Goal: Transaction & Acquisition: Purchase product/service

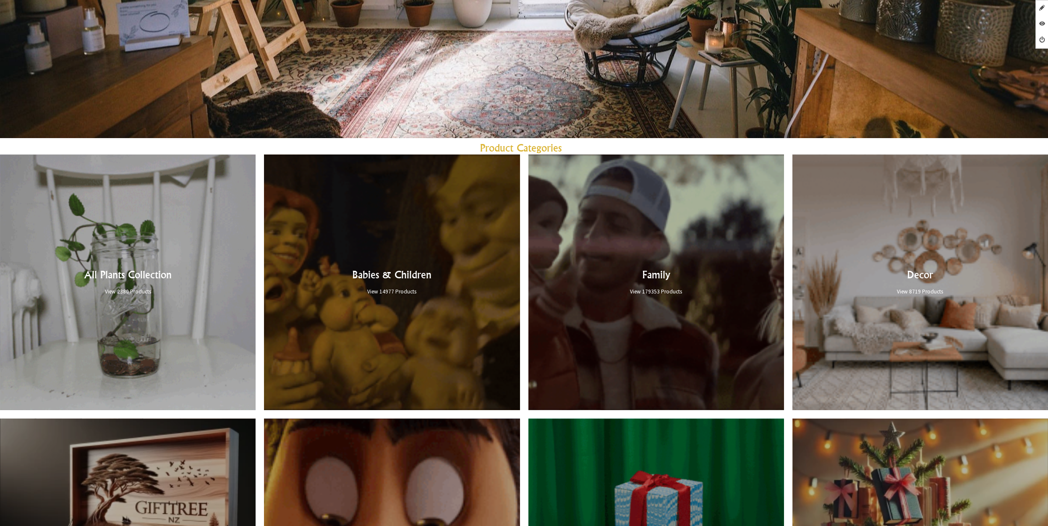
scroll to position [975, 0]
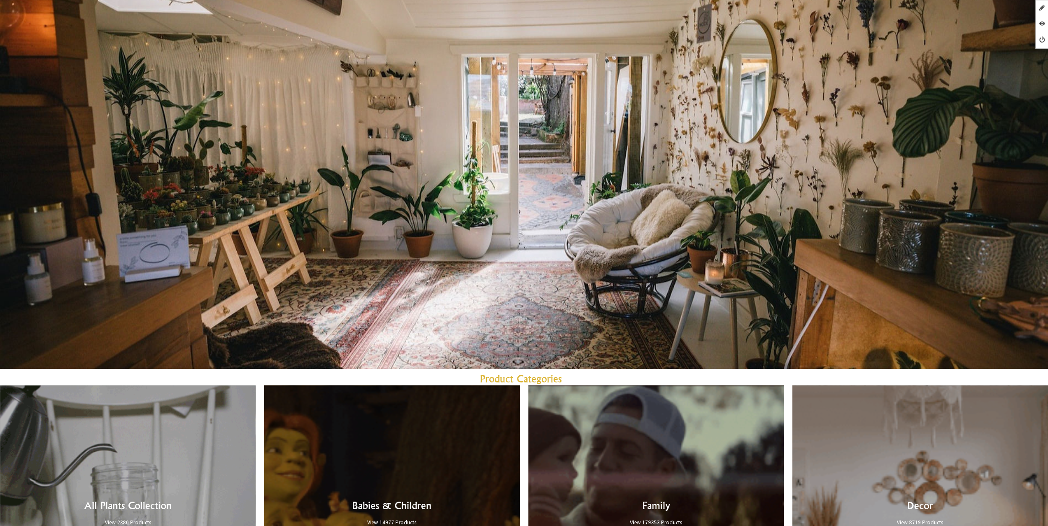
scroll to position [744, 0]
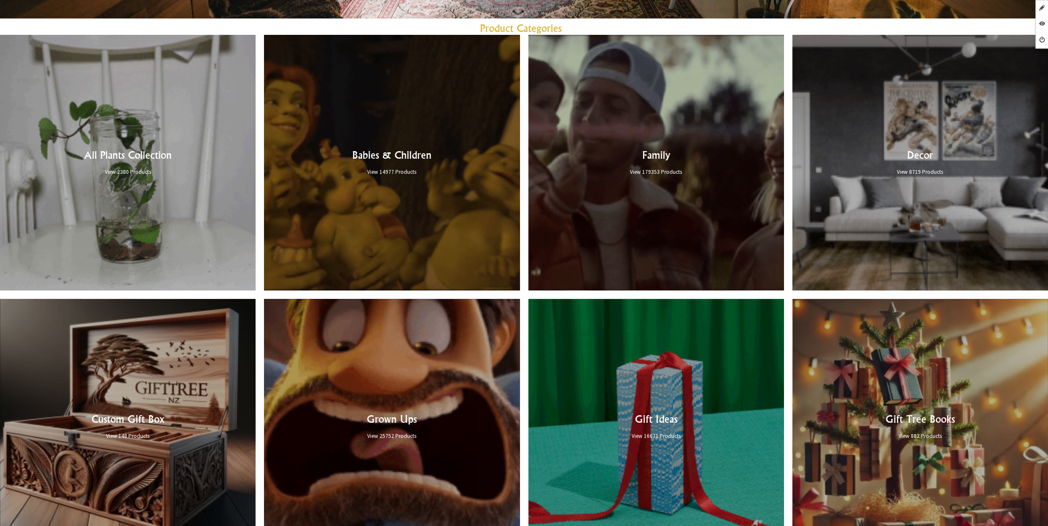
click at [193, 228] on link at bounding box center [128, 163] width 256 height 256
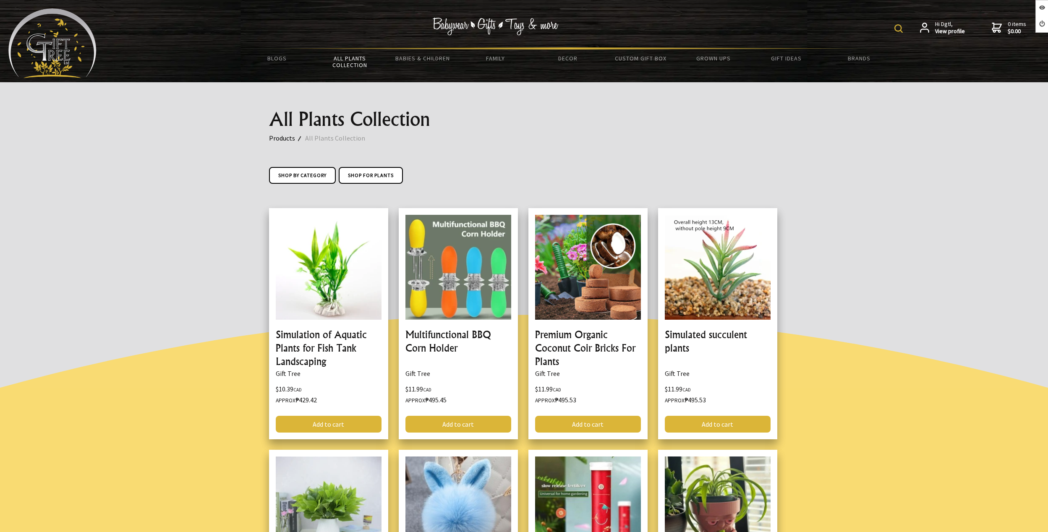
scroll to position [135, 0]
